Goal: Information Seeking & Learning: Find specific page/section

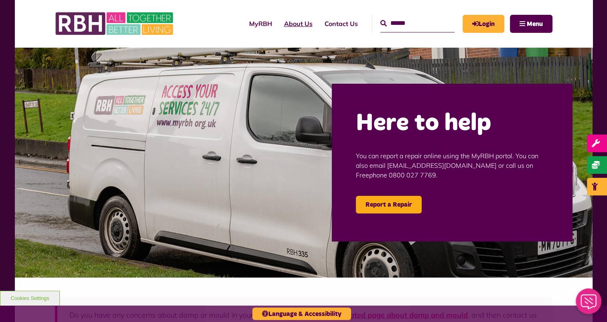
click at [285, 25] on link "About Us" at bounding box center [298, 24] width 40 height 22
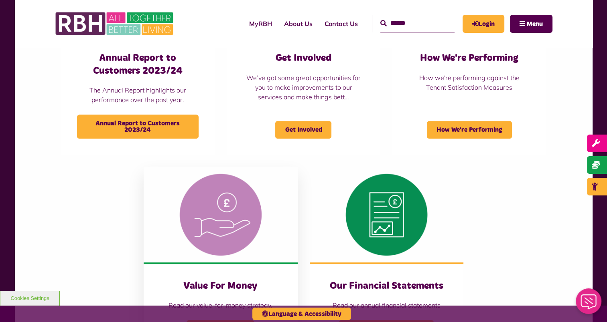
scroll to position [802, 0]
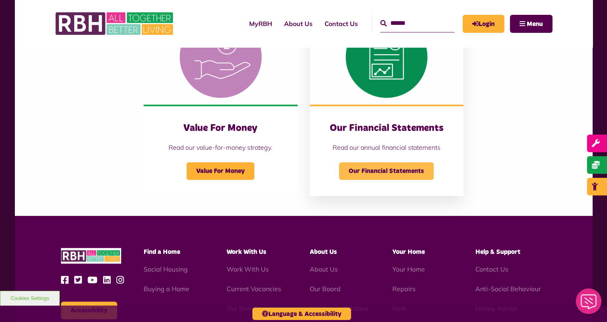
click at [405, 169] on span "Our Financial Statements" at bounding box center [386, 171] width 95 height 18
